Goal: Information Seeking & Learning: Check status

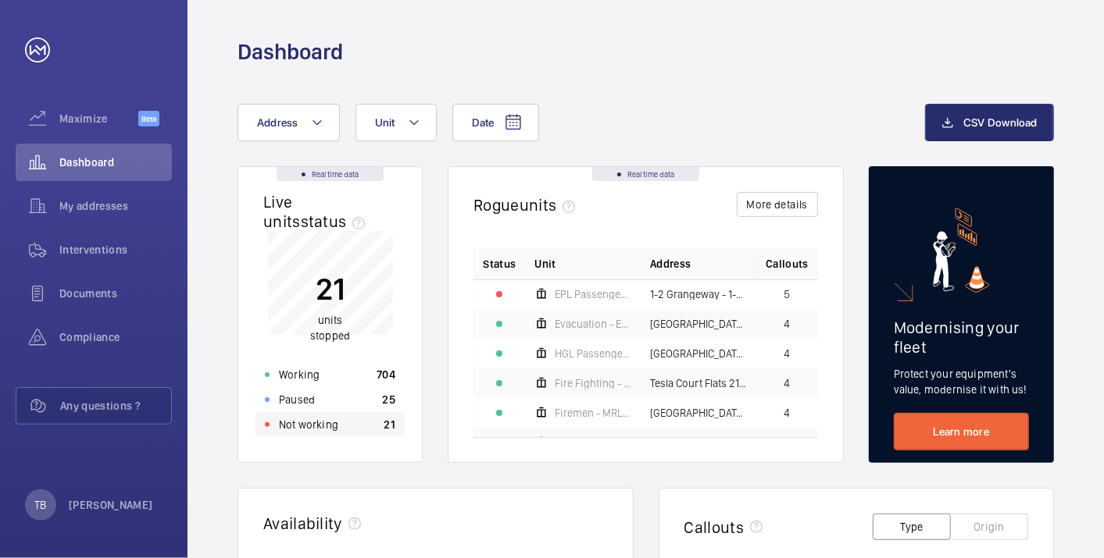
click at [345, 417] on div "Not working 21" at bounding box center [329, 424] width 149 height 25
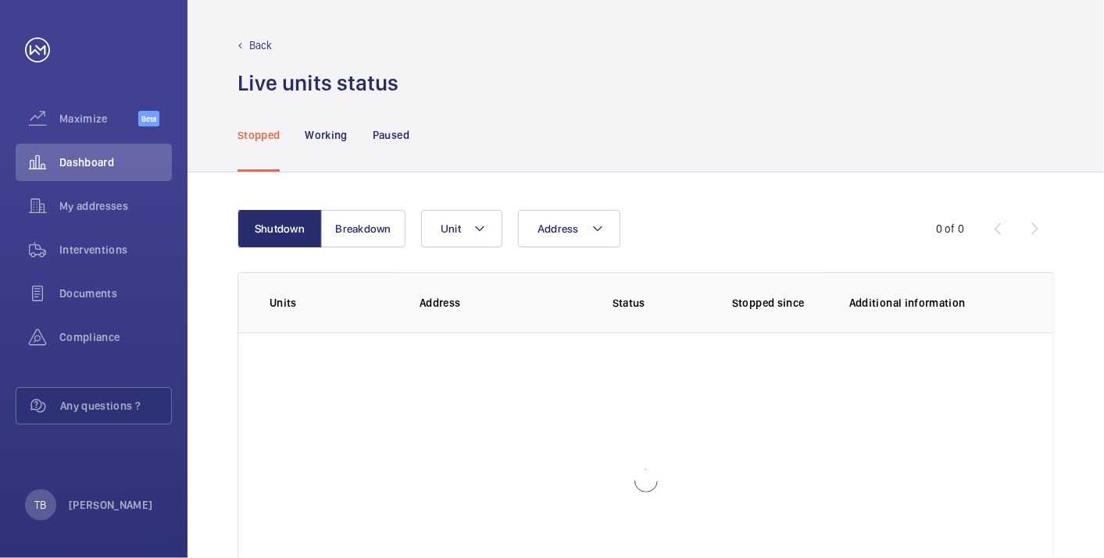
scroll to position [107, 0]
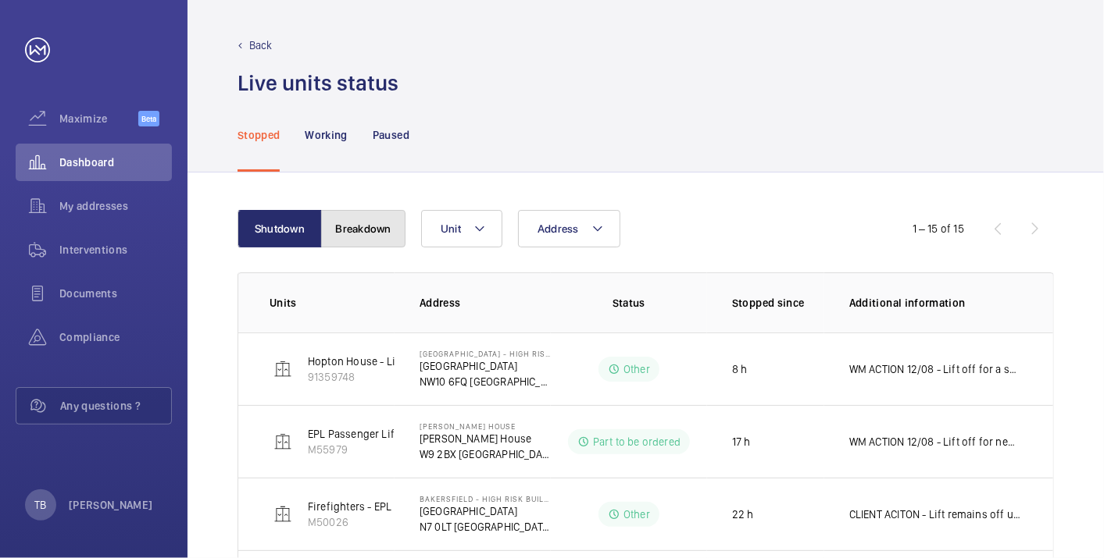
click at [358, 240] on button "Breakdown" at bounding box center [363, 228] width 84 height 37
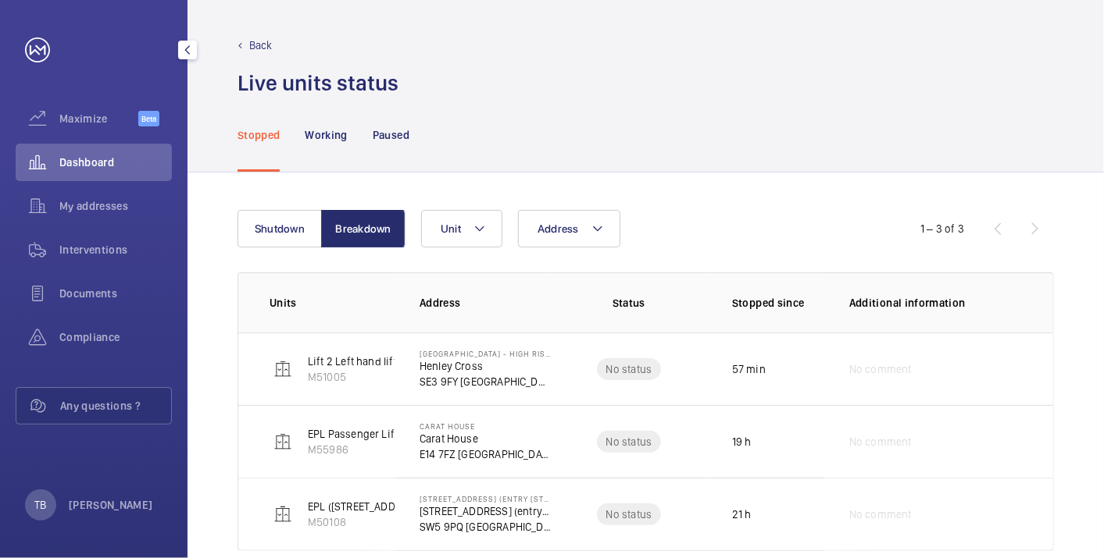
click at [84, 165] on span "Dashboard" at bounding box center [115, 163] width 112 height 16
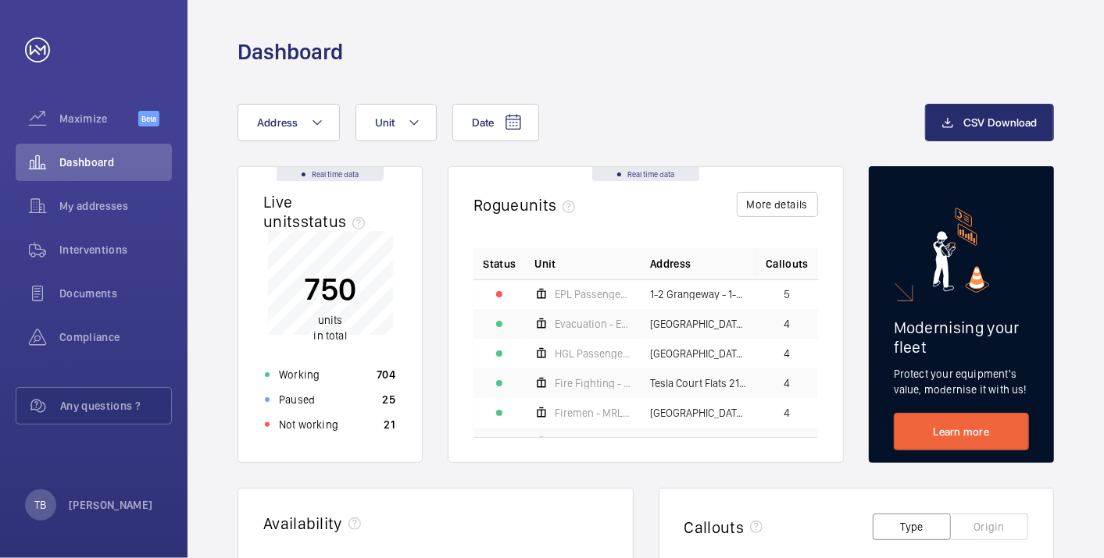
click at [325, 141] on div "Date Address Unit CSV Download" at bounding box center [645, 135] width 816 height 62
click at [295, 129] on button "Address" at bounding box center [288, 122] width 102 height 37
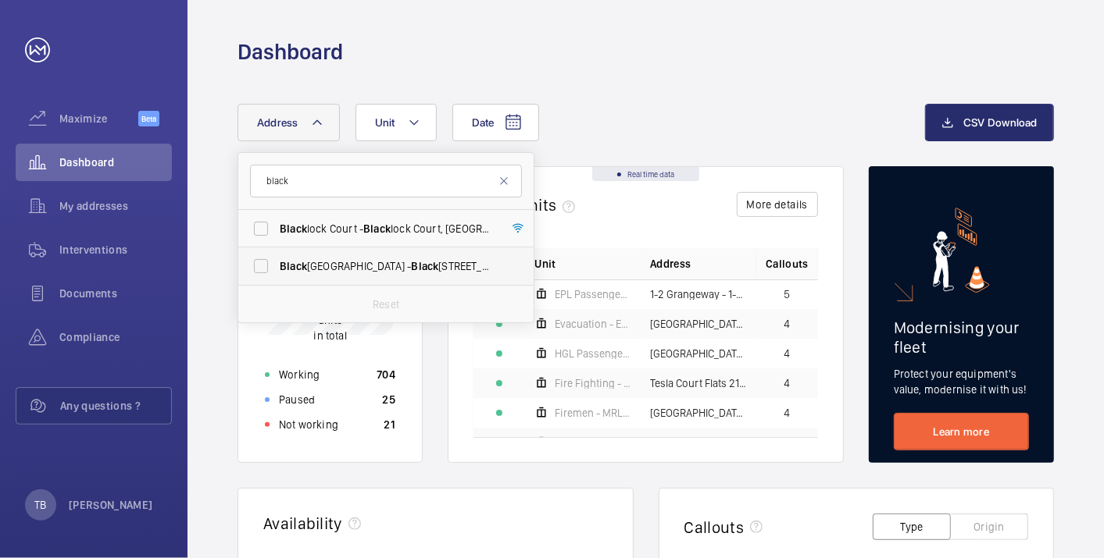
type input "black"
click at [411, 266] on span "Black" at bounding box center [424, 266] width 27 height 12
click at [276, 266] on input "Black [STREET_ADDRESS]" at bounding box center [260, 266] width 31 height 31
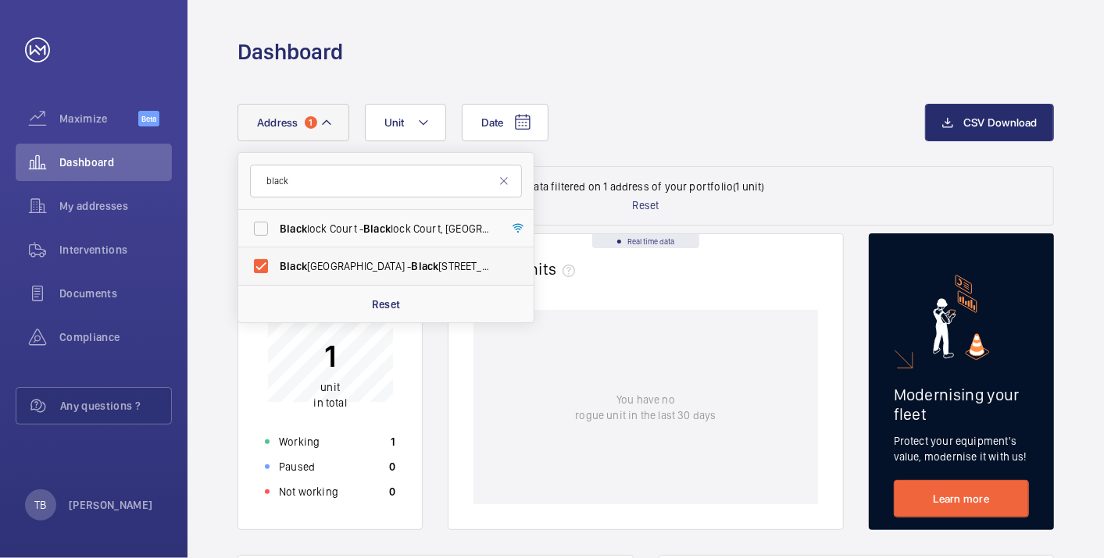
click at [411, 266] on span "Black" at bounding box center [424, 266] width 27 height 12
click at [276, 266] on input "Black [STREET_ADDRESS]" at bounding box center [260, 266] width 31 height 31
checkbox input "false"
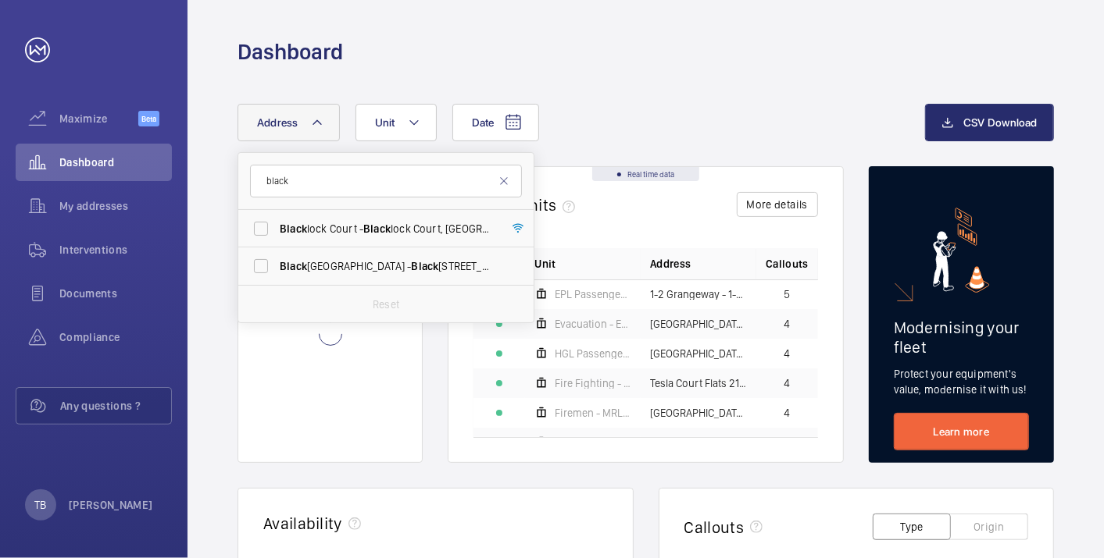
click at [427, 43] on div "Dashboard" at bounding box center [645, 51] width 816 height 29
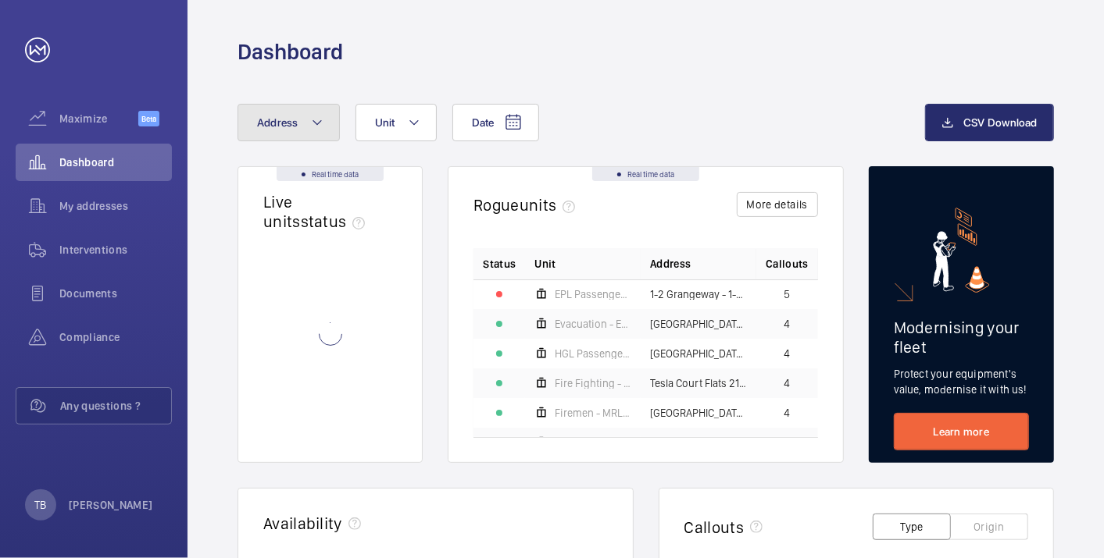
click at [300, 135] on button "Address" at bounding box center [288, 122] width 102 height 37
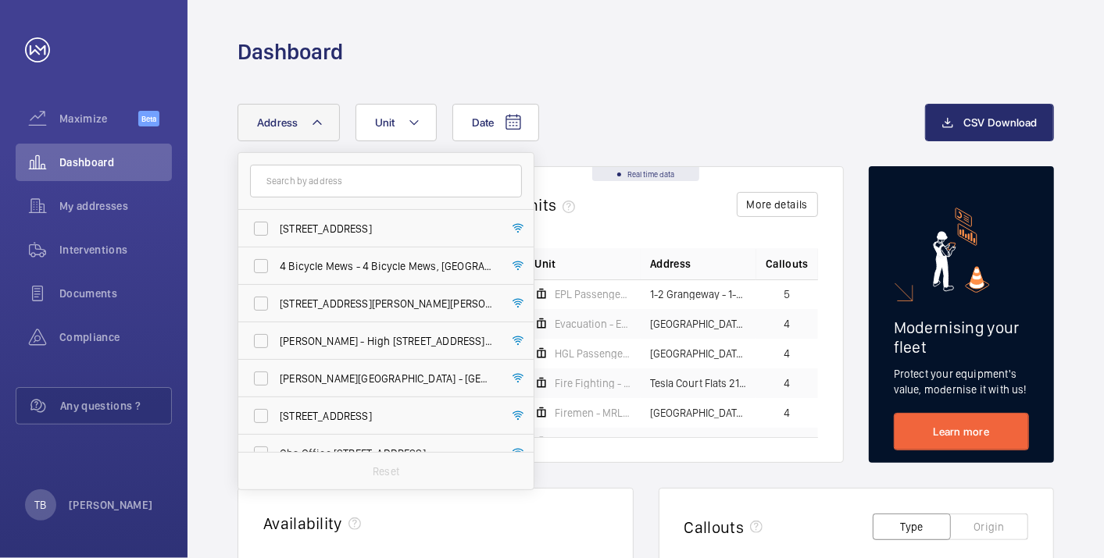
click at [455, 46] on div "Dashboard" at bounding box center [645, 51] width 816 height 29
